Goal: Information Seeking & Learning: Find specific page/section

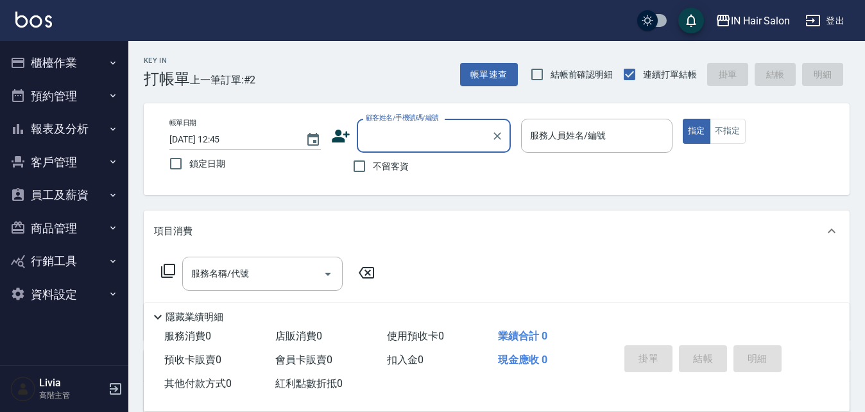
click at [106, 127] on button "報表及分析" at bounding box center [64, 128] width 118 height 33
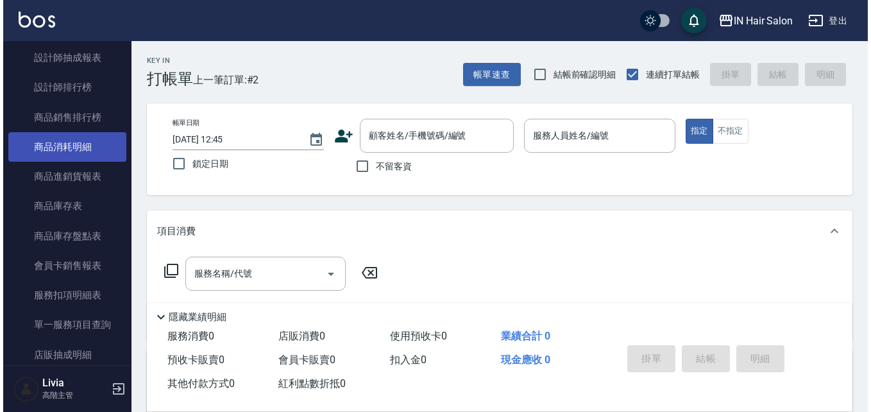
scroll to position [577, 0]
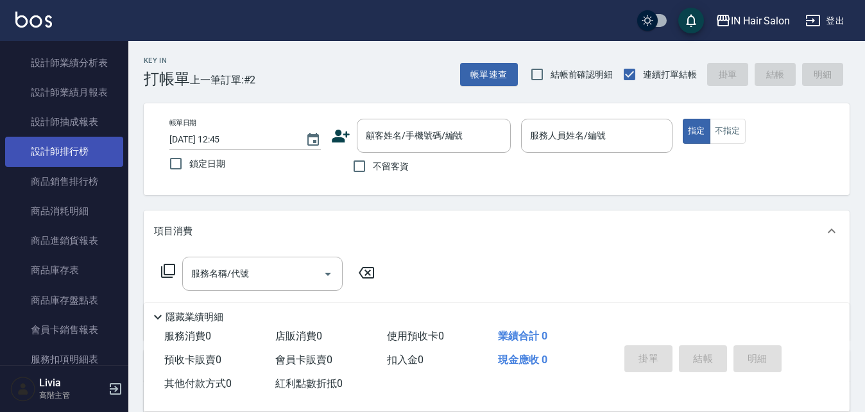
click at [87, 155] on link "設計師排行榜" at bounding box center [64, 152] width 118 height 30
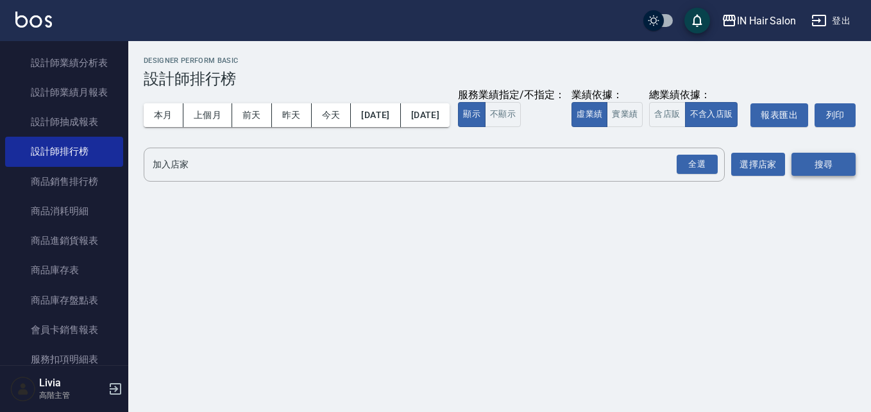
click at [811, 176] on button "搜尋" at bounding box center [824, 165] width 64 height 24
click at [774, 176] on button "選擇店家" at bounding box center [758, 165] width 54 height 24
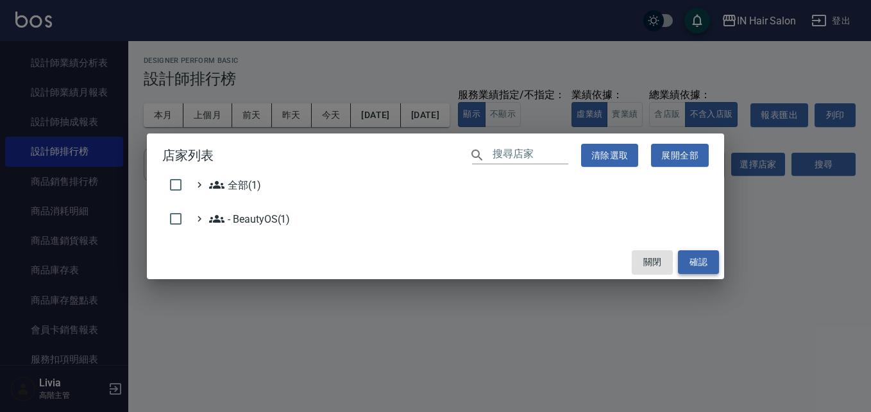
drag, startPoint x: 708, startPoint y: 269, endPoint x: 714, endPoint y: 257, distance: 12.9
click at [712, 264] on button "確認" at bounding box center [698, 262] width 41 height 24
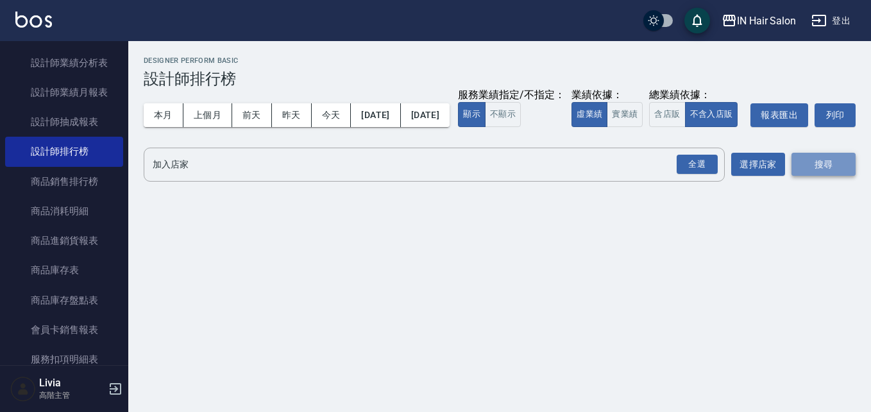
click at [832, 176] on button "搜尋" at bounding box center [824, 165] width 64 height 24
click at [813, 176] on button "搜尋" at bounding box center [824, 165] width 64 height 24
click at [707, 175] on div "全選" at bounding box center [697, 165] width 41 height 20
click at [810, 177] on button "搜尋" at bounding box center [824, 165] width 64 height 24
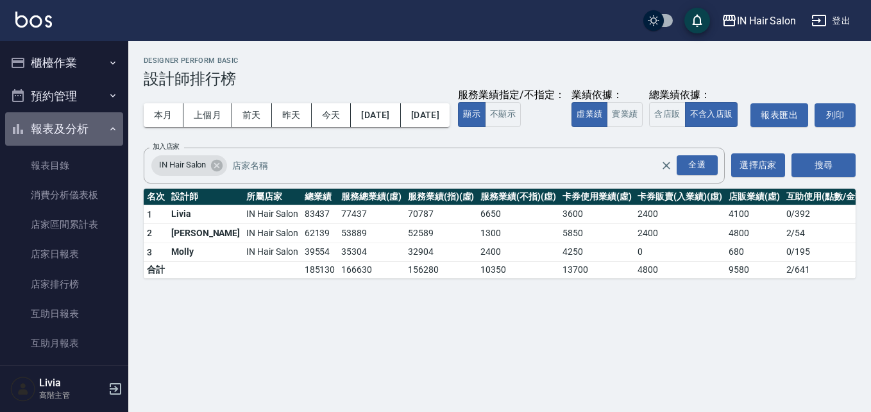
click at [108, 128] on icon "button" at bounding box center [113, 129] width 10 height 10
